Goal: Transaction & Acquisition: Purchase product/service

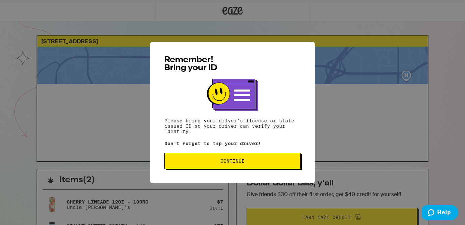
click at [272, 169] on button "Continue" at bounding box center [233, 161] width 136 height 16
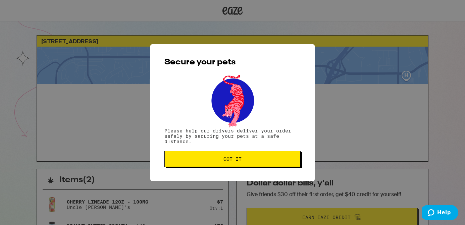
click at [253, 158] on button "Got it" at bounding box center [233, 159] width 136 height 16
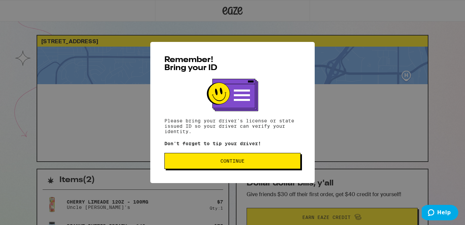
click at [218, 175] on div "Remember! Bring your ID Please bring your driver's license or state issued ID s…" at bounding box center [232, 112] width 165 height 141
click at [225, 169] on button "Continue" at bounding box center [233, 161] width 136 height 16
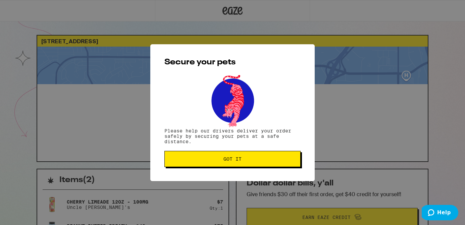
click at [239, 161] on span "Got it" at bounding box center [233, 159] width 18 height 5
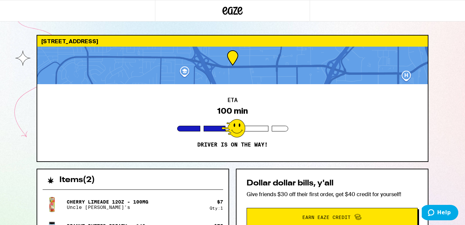
scroll to position [5, 0]
